Goal: Download file/media

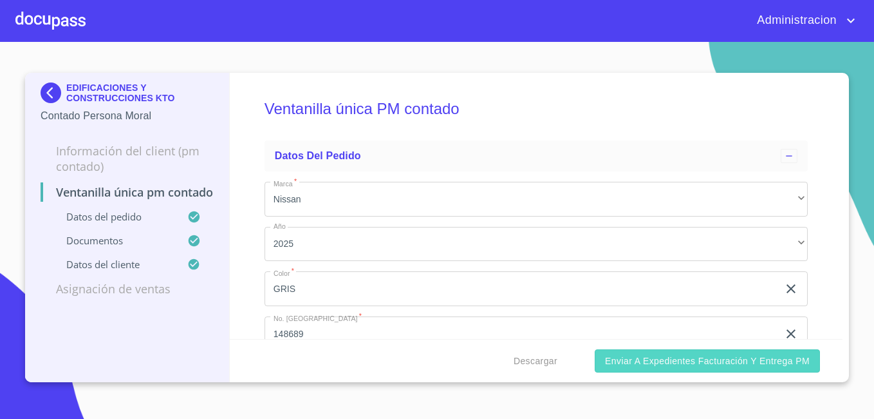
click at [613, 354] on span "Enviar a Expedientes Facturación y Entrega PM" at bounding box center [707, 361] width 205 height 16
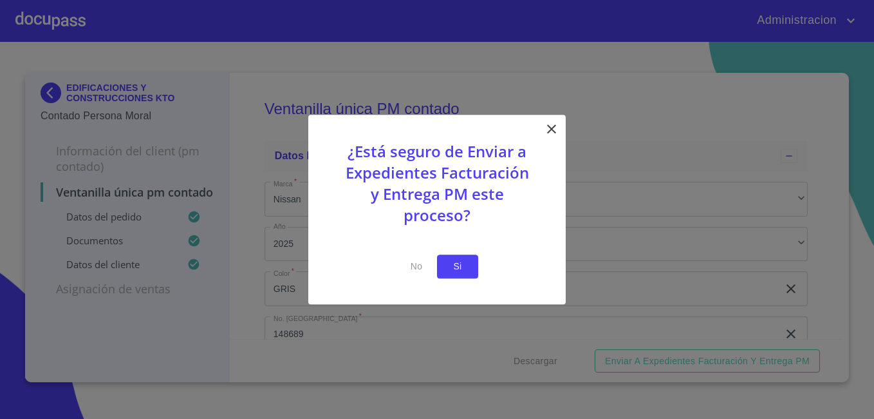
click at [457, 273] on span "Si" at bounding box center [458, 266] width 21 height 16
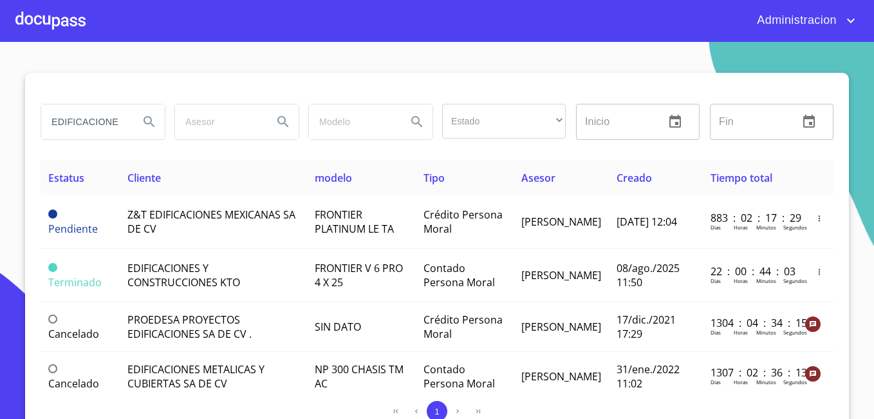
click at [113, 127] on input "EDIFICACIONES" at bounding box center [85, 121] width 88 height 35
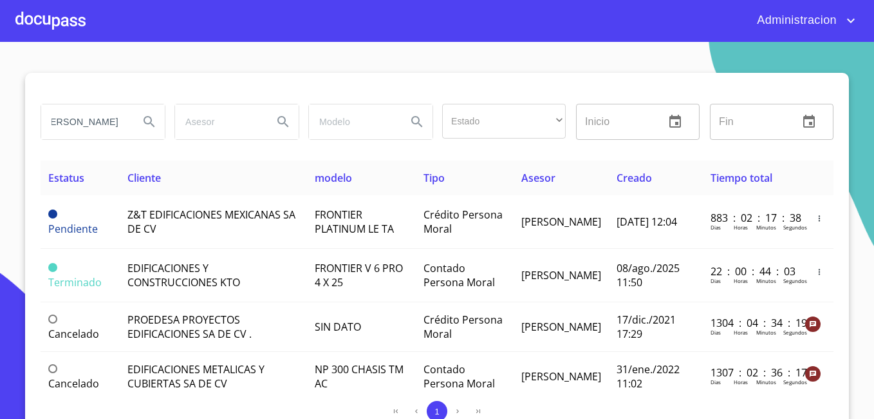
type input "[PERSON_NAME]"
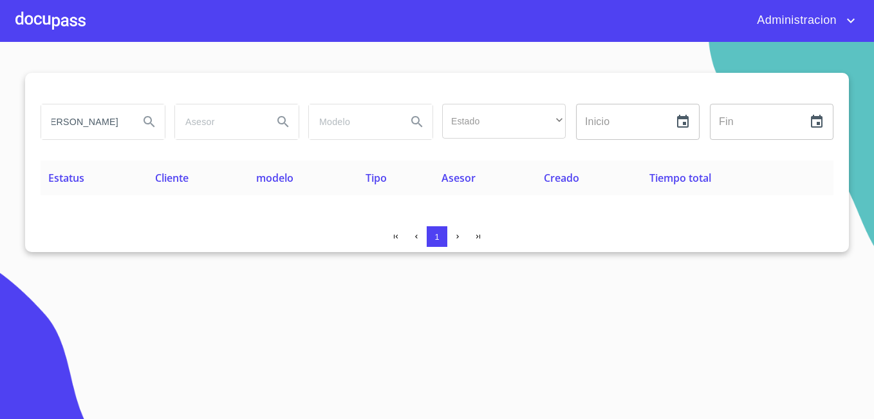
click at [104, 125] on input "[PERSON_NAME]" at bounding box center [85, 121] width 88 height 35
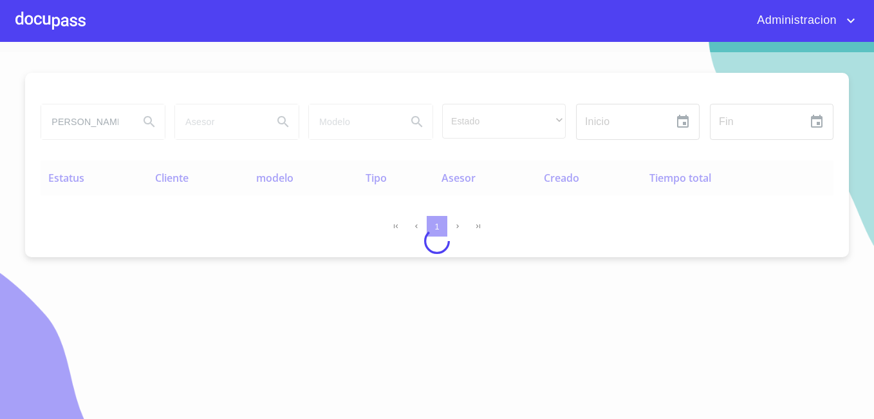
scroll to position [0, 0]
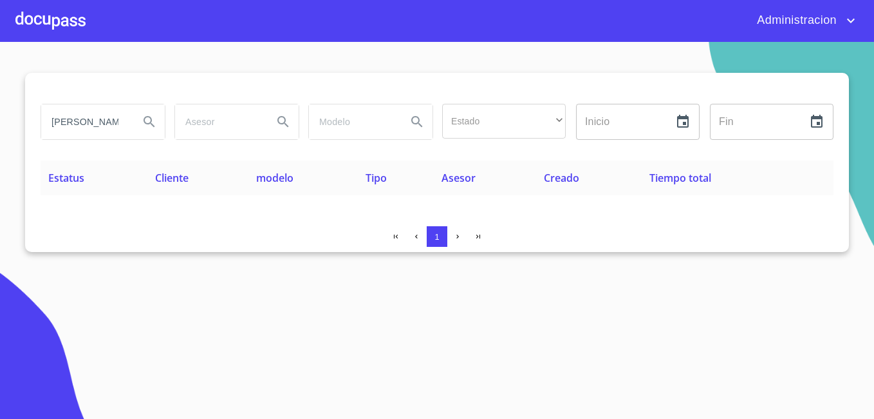
click at [66, 124] on input "[PERSON_NAME] [PERSON_NAME]" at bounding box center [85, 121] width 88 height 35
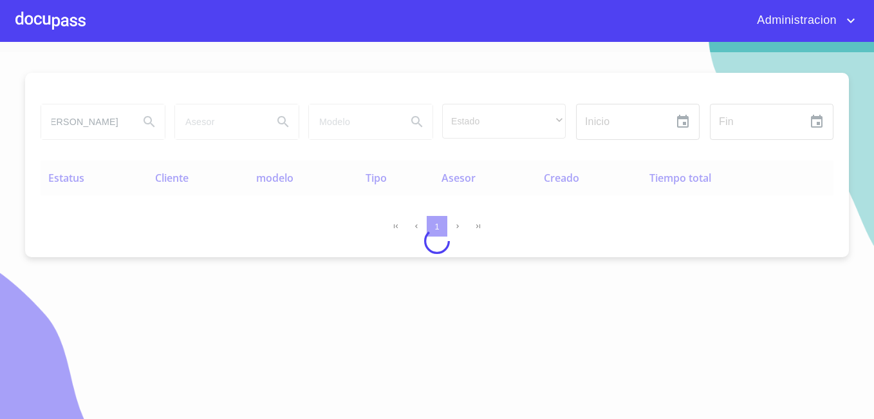
scroll to position [0, 15]
type input "[PERSON_NAME]"
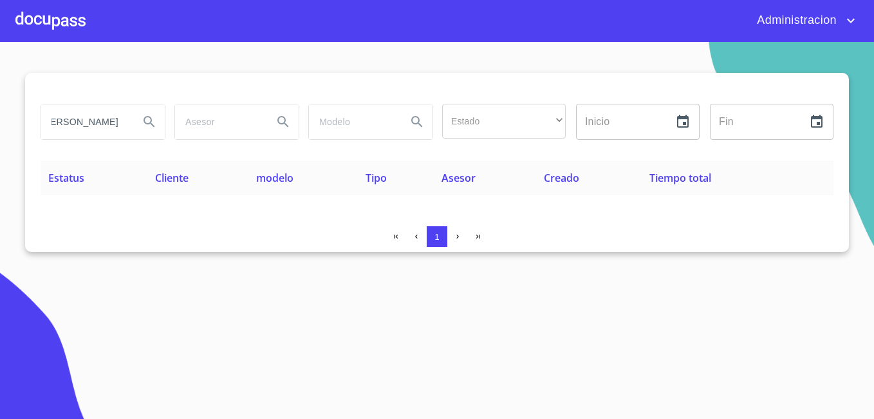
scroll to position [0, 0]
drag, startPoint x: 307, startPoint y: 292, endPoint x: 224, endPoint y: 171, distance: 147.0
click at [307, 292] on section "[PERSON_NAME] Estado ​ ​ Inicio ​ Fin ​ Estatus Cliente modelo Tipo Asesor Crea…" at bounding box center [437, 230] width 874 height 377
click at [109, 120] on input "[PERSON_NAME]" at bounding box center [85, 121] width 88 height 35
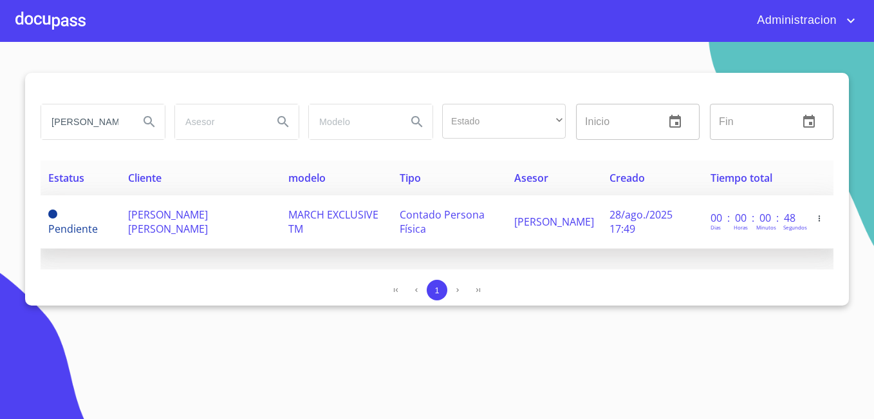
click at [153, 207] on span "[PERSON_NAME] [PERSON_NAME]" at bounding box center [168, 221] width 80 height 28
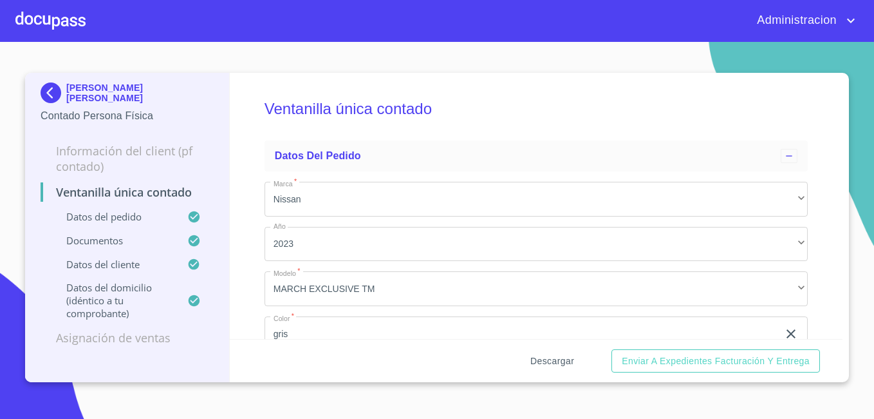
click at [565, 368] on span "Descargar" at bounding box center [553, 361] width 44 height 16
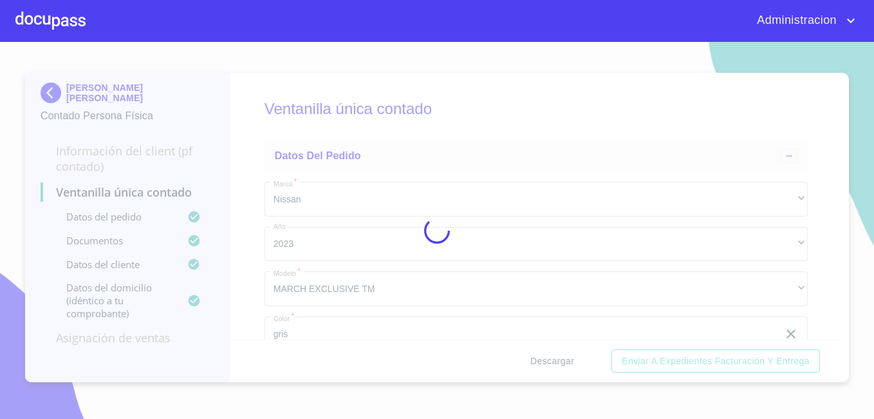
click at [565, 368] on div at bounding box center [437, 230] width 874 height 377
click at [565, 368] on div "0%" at bounding box center [437, 230] width 874 height 377
click at [565, 368] on div "10%" at bounding box center [437, 230] width 874 height 377
click at [565, 368] on div "15%" at bounding box center [437, 230] width 874 height 377
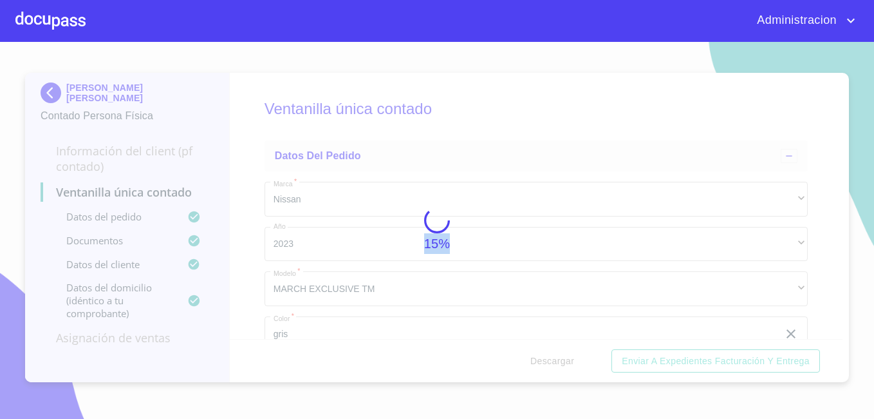
click at [565, 368] on div "15%" at bounding box center [437, 230] width 874 height 377
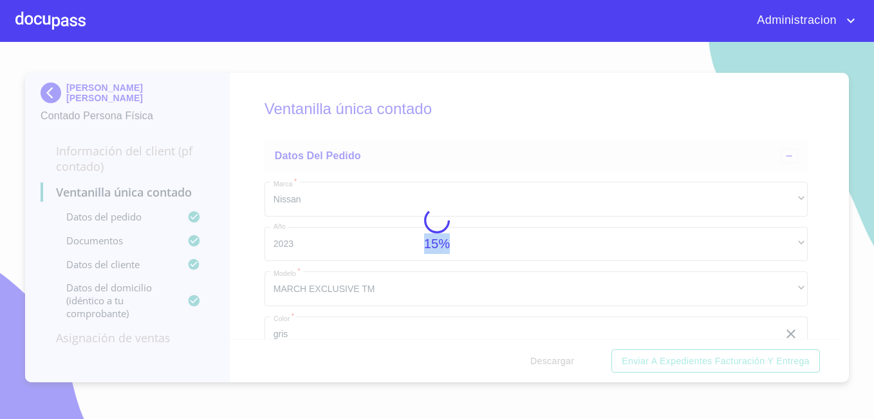
click at [565, 368] on div "15%" at bounding box center [437, 230] width 874 height 377
click at [565, 368] on div "50%" at bounding box center [437, 230] width 874 height 377
click at [565, 368] on div "74%" at bounding box center [437, 230] width 874 height 377
